Goal: Check status

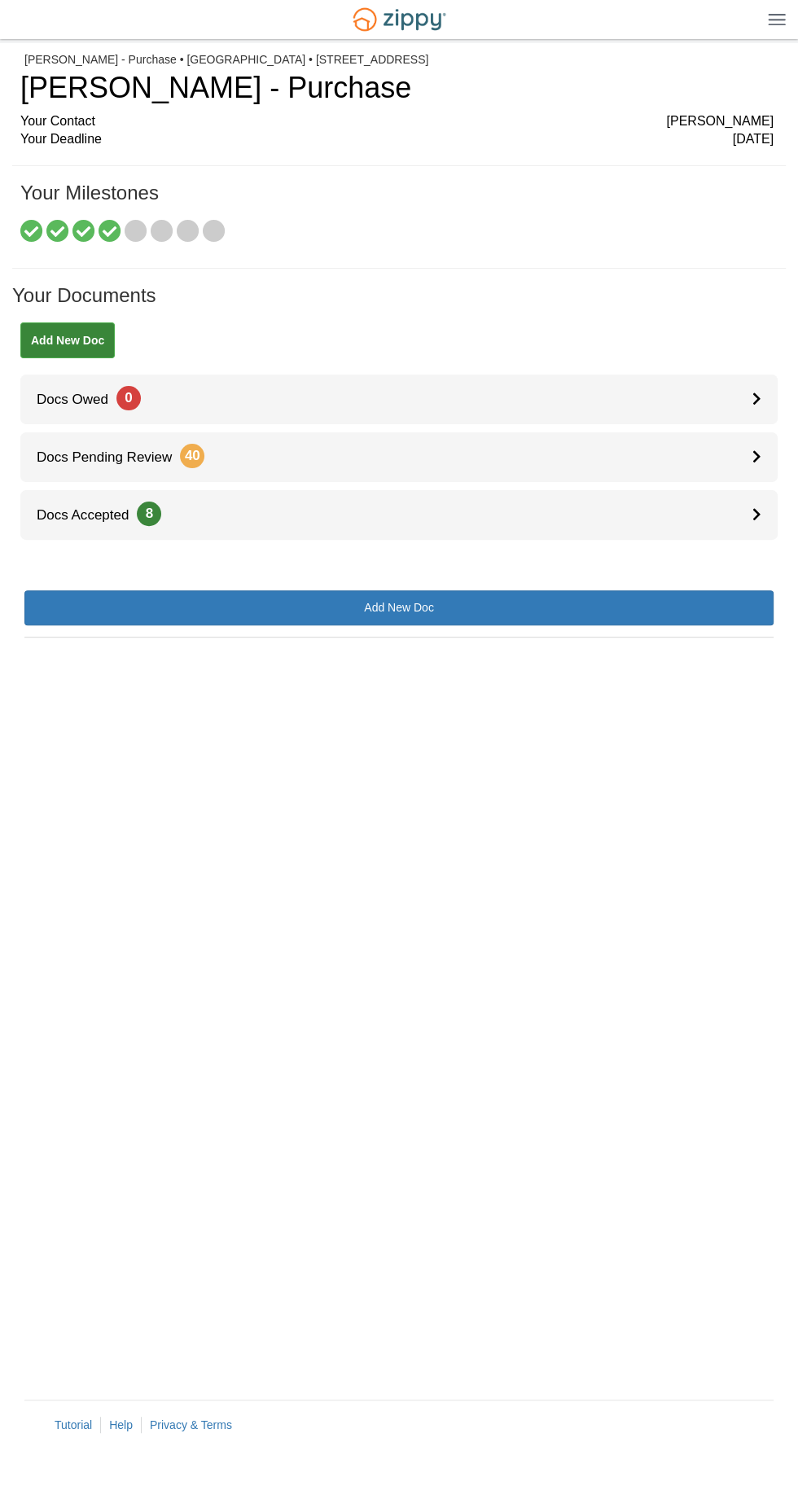
click at [150, 240] on icon at bounding box center [161, 231] width 22 height 22
click at [130, 240] on icon at bounding box center [135, 231] width 22 height 22
click at [381, 303] on h1 "Your Documents" at bounding box center [399, 304] width 774 height 38
click at [109, 235] on icon at bounding box center [110, 231] width 22 height 22
